Goal: Task Accomplishment & Management: Complete application form

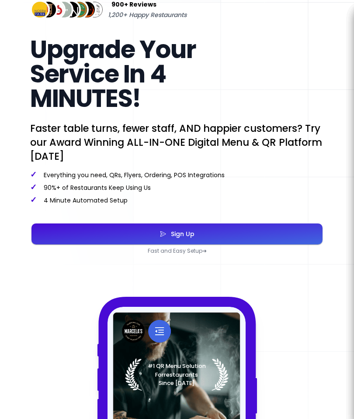
scroll to position [197, 0]
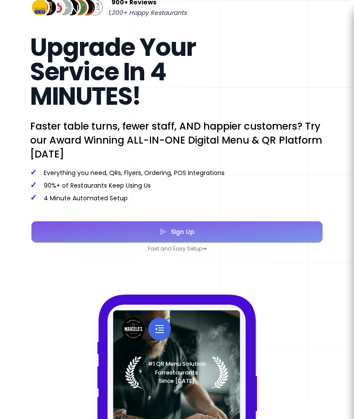
click at [279, 229] on button "Sign Up" at bounding box center [176, 231] width 291 height 21
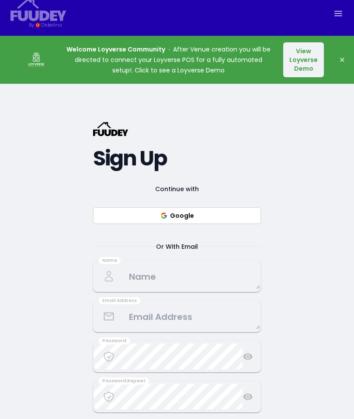
scroll to position [7, 0]
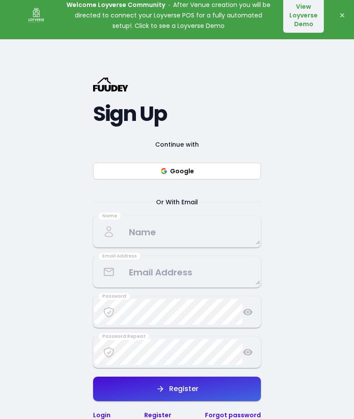
click at [245, 180] on button "Google" at bounding box center [177, 171] width 168 height 17
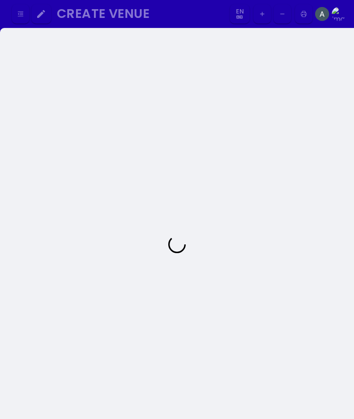
select select "en"
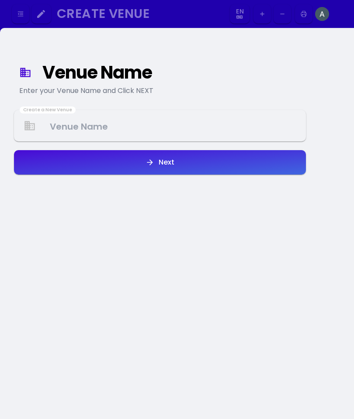
click at [226, 131] on Venue at bounding box center [160, 126] width 290 height 26
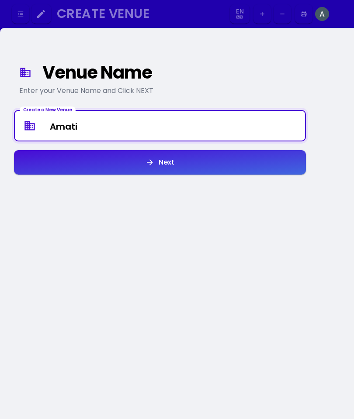
type Venue "Amati"
click at [202, 163] on button "Next" at bounding box center [160, 162] width 292 height 24
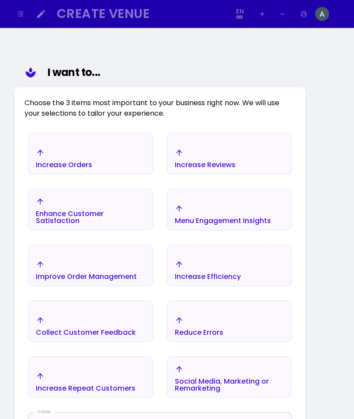
scroll to position [101, 0]
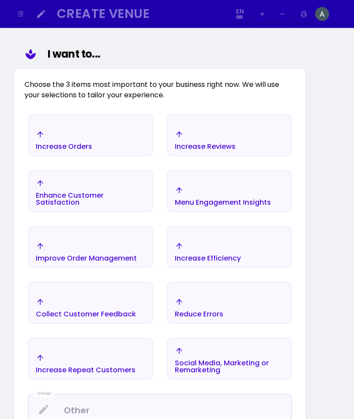
click at [136, 137] on div "Increase Orders" at bounding box center [90, 140] width 123 height 31
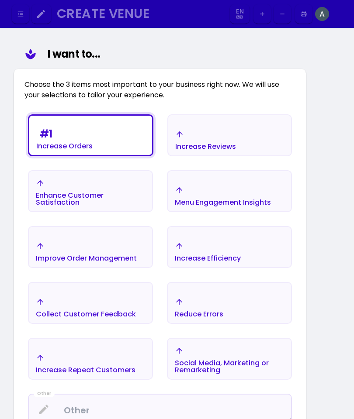
click at [138, 195] on div "Enhance Customer Satisfaction" at bounding box center [90, 199] width 109 height 14
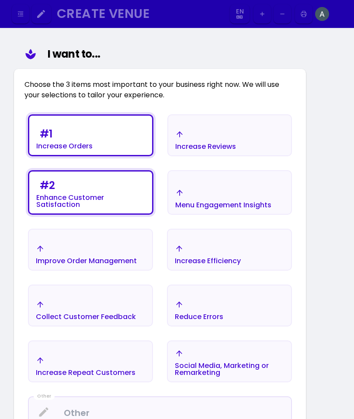
click at [258, 133] on div "Increase Reviews" at bounding box center [229, 140] width 123 height 31
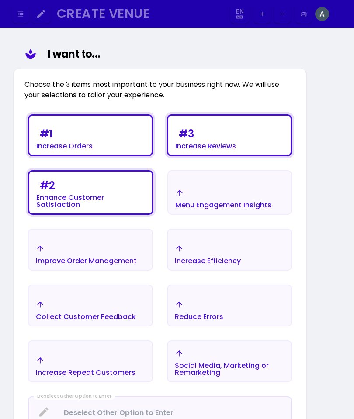
click at [269, 182] on button "Menu Engagement Insights" at bounding box center [229, 192] width 124 height 45
click at [253, 252] on div "Increase Efficiency" at bounding box center [229, 254] width 123 height 31
select select "en"
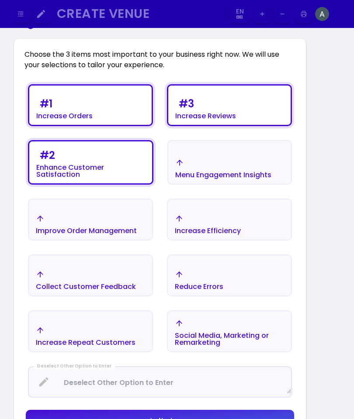
select select "en"
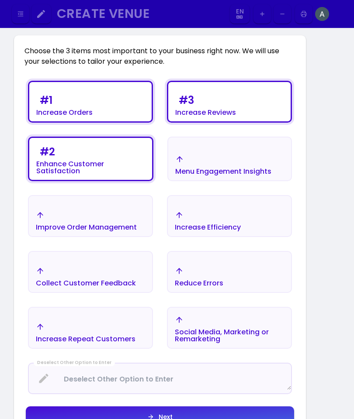
scroll to position [135, 0]
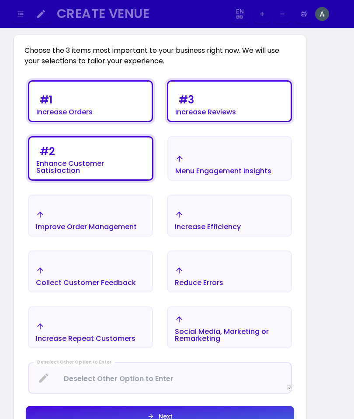
click at [135, 268] on div "Collect Customer Feedback" at bounding box center [90, 276] width 123 height 31
click at [244, 277] on div "Reduce Errors" at bounding box center [229, 276] width 123 height 31
select select "en"
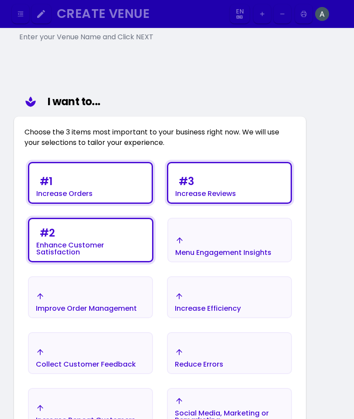
select select "en"
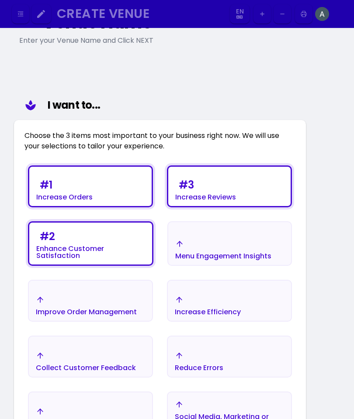
scroll to position [48, 0]
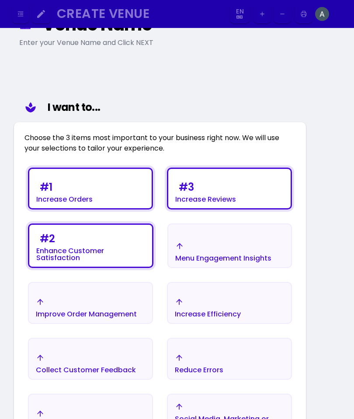
select select "en"
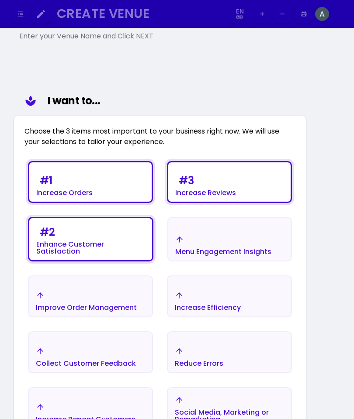
select select "en"
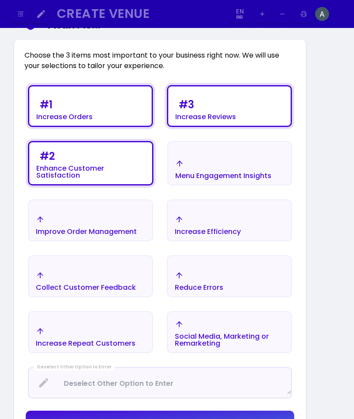
scroll to position [131, 0]
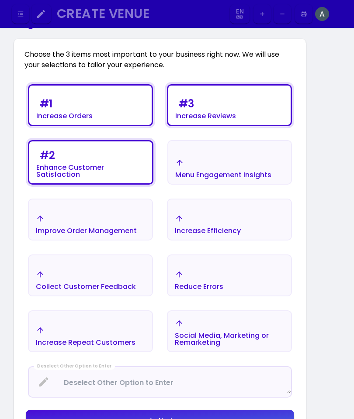
click at [185, 422] on button "Next" at bounding box center [160, 420] width 268 height 21
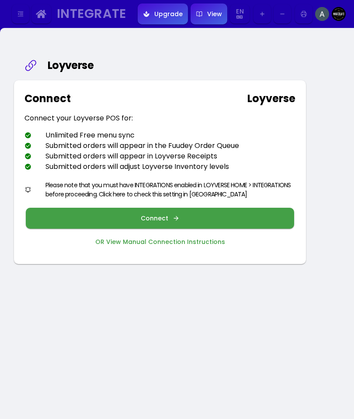
click at [236, 213] on button "Connect" at bounding box center [160, 218] width 268 height 21
